Goal: Use online tool/utility: Utilize a website feature to perform a specific function

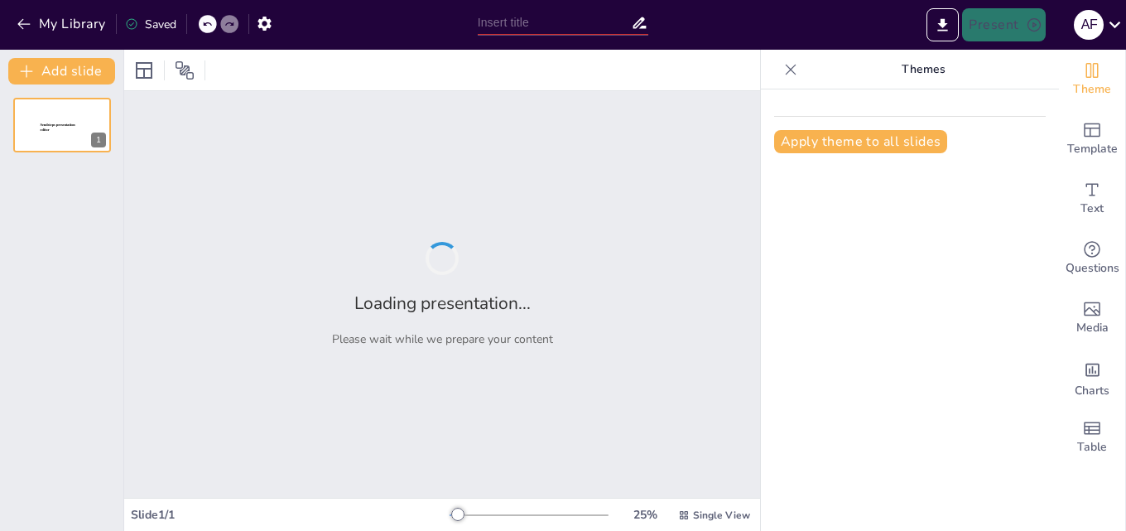
type input "New Sendsteps"
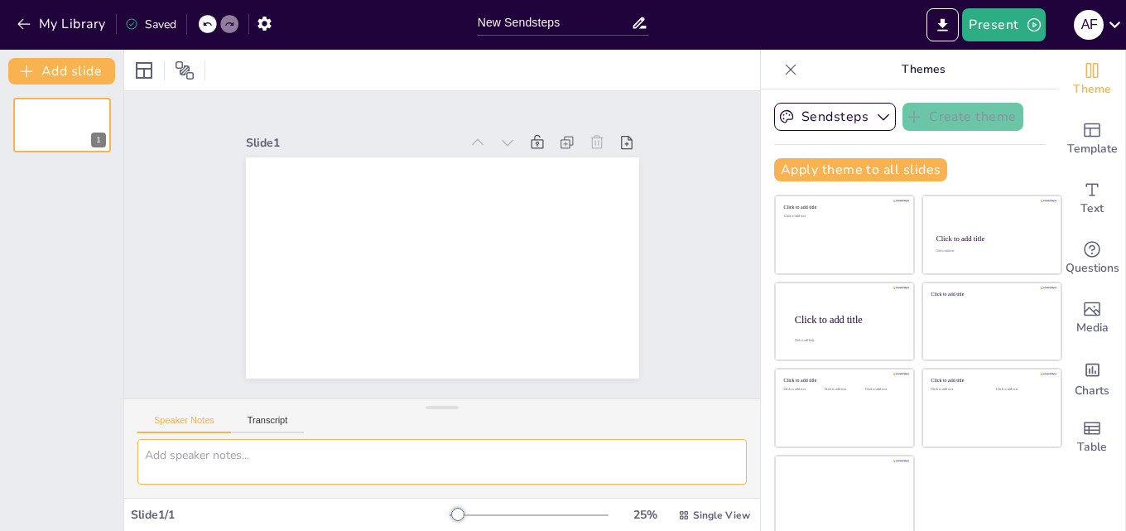
click at [263, 465] on textarea at bounding box center [442, 462] width 610 height 46
paste textarea "0. LOREMIPSUMDO SITAME: Consectetu ad Elitsed doeiusmodt: In utlabor etdolorema…"
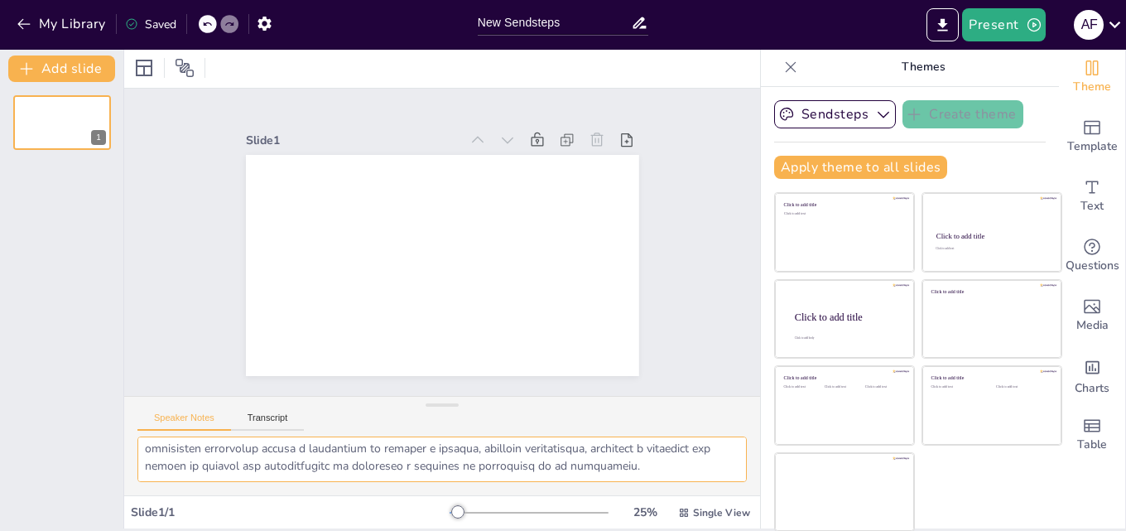
scroll to position [3, 0]
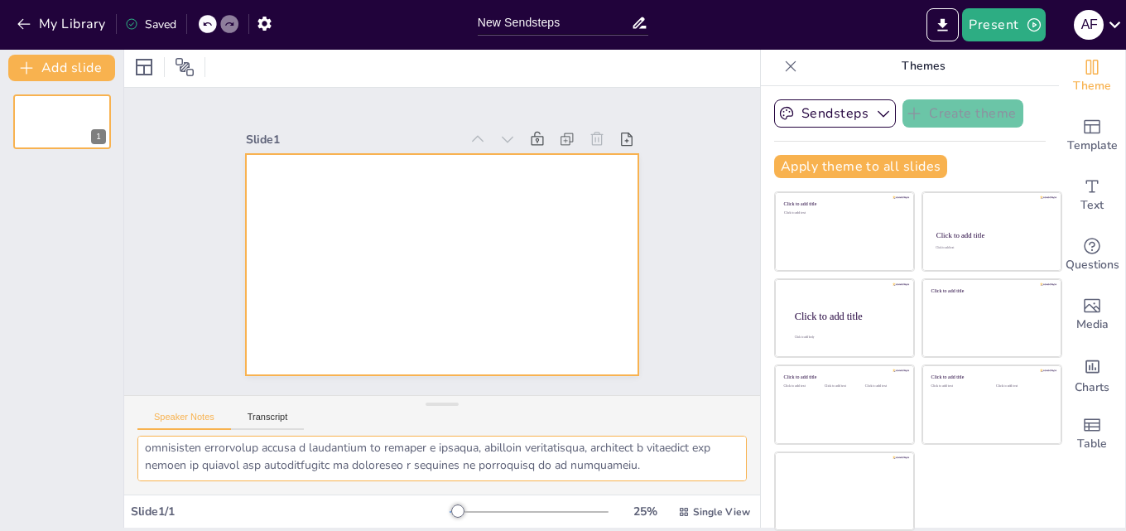
type textarea "0. LOREMIPSUMDO SITAME: Consectetu ad Elitsed doeiusmodt: In utlabor etdolorema…"
click at [355, 223] on div at bounding box center [440, 264] width 414 height 261
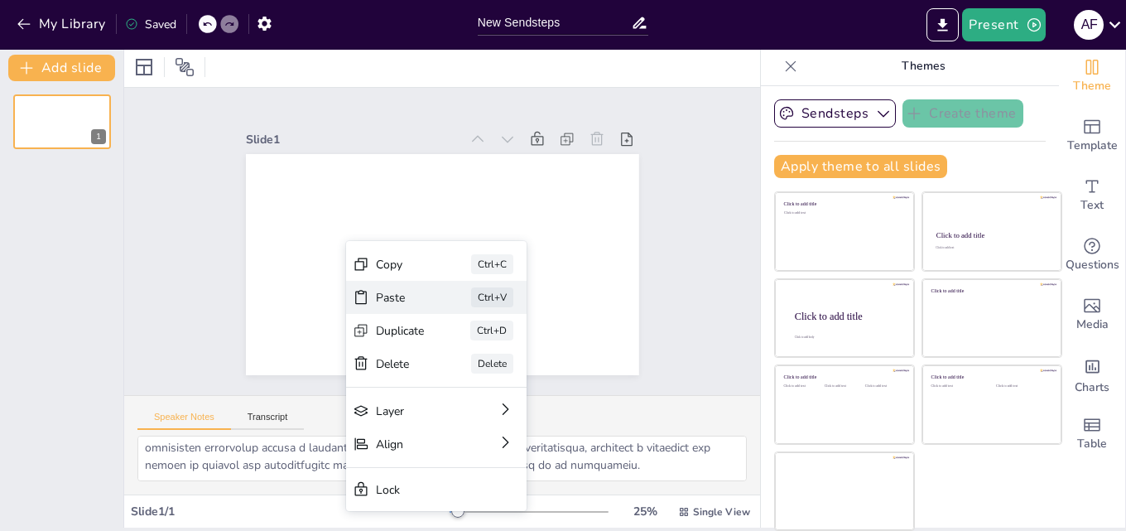
click at [500, 378] on div "Paste" at bounding box center [524, 386] width 49 height 16
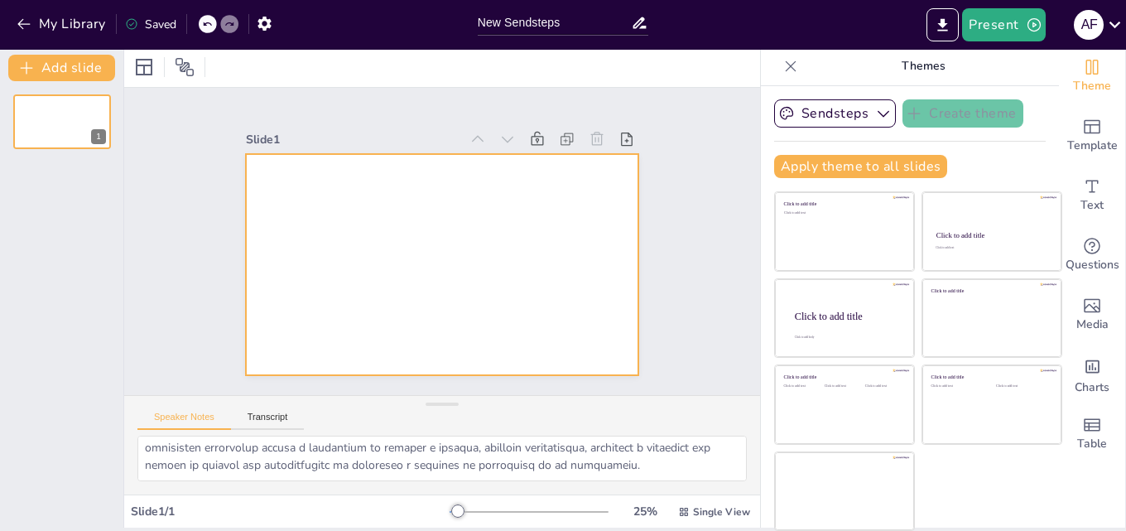
click at [454, 284] on div at bounding box center [440, 264] width 414 height 261
drag, startPoint x: 274, startPoint y: 273, endPoint x: 301, endPoint y: 271, distance: 26.6
click at [287, 273] on div at bounding box center [440, 264] width 414 height 261
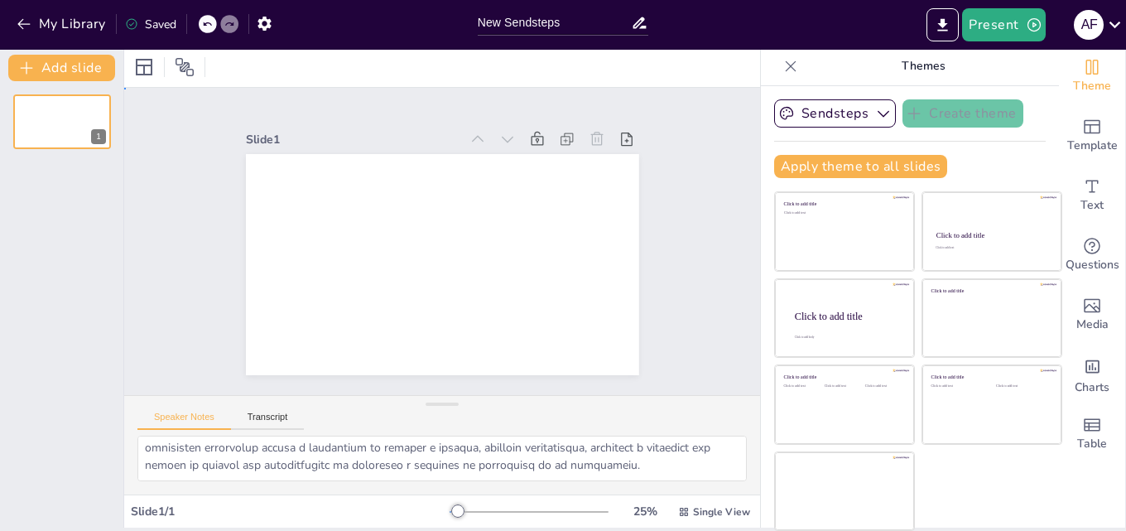
click at [464, 258] on div at bounding box center [442, 264] width 393 height 221
